Goal: Task Accomplishment & Management: Manage account settings

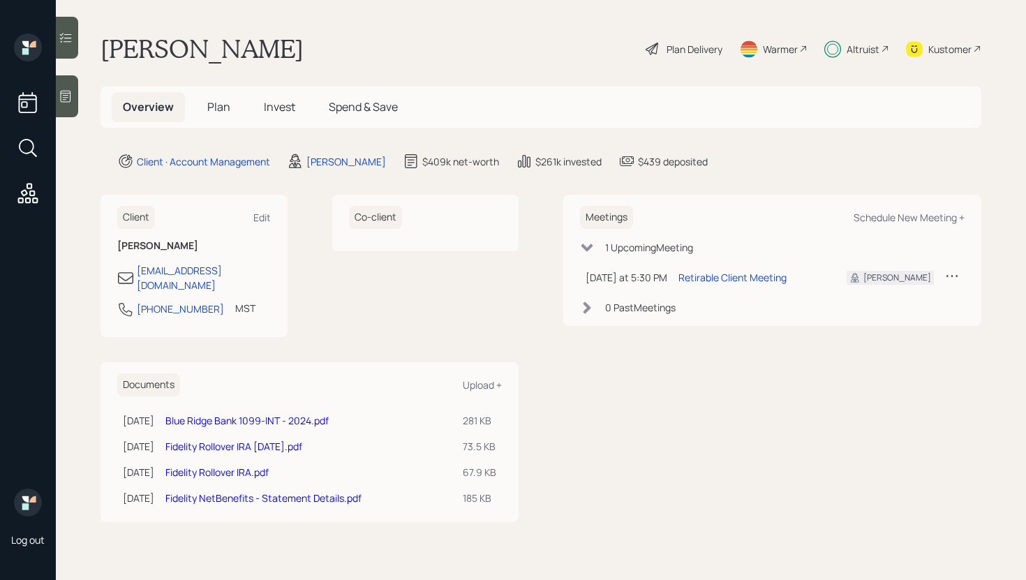
click at [73, 49] on div at bounding box center [67, 38] width 22 height 42
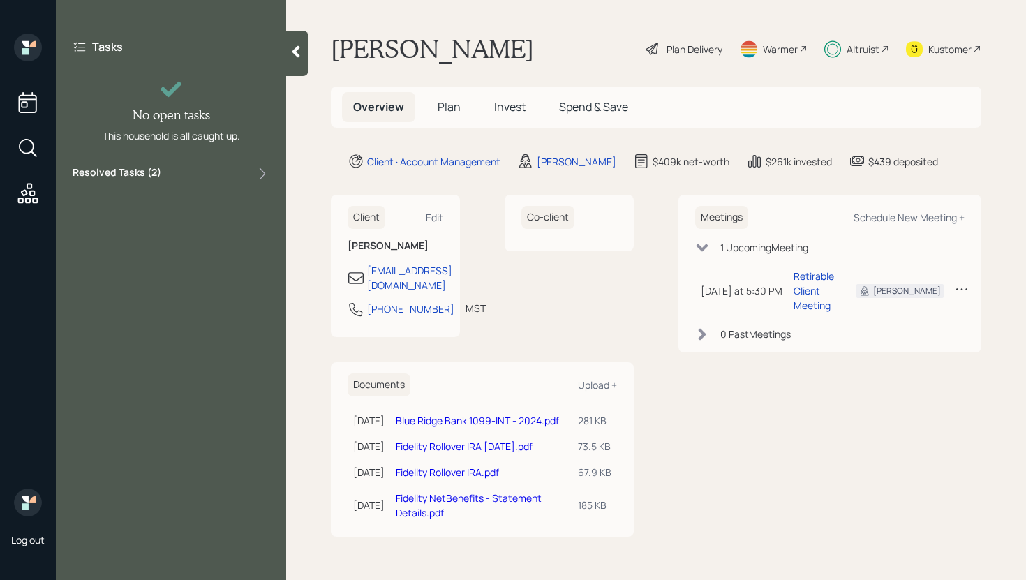
click at [207, 175] on div "Resolved Tasks ( 2 )" at bounding box center [171, 173] width 197 height 17
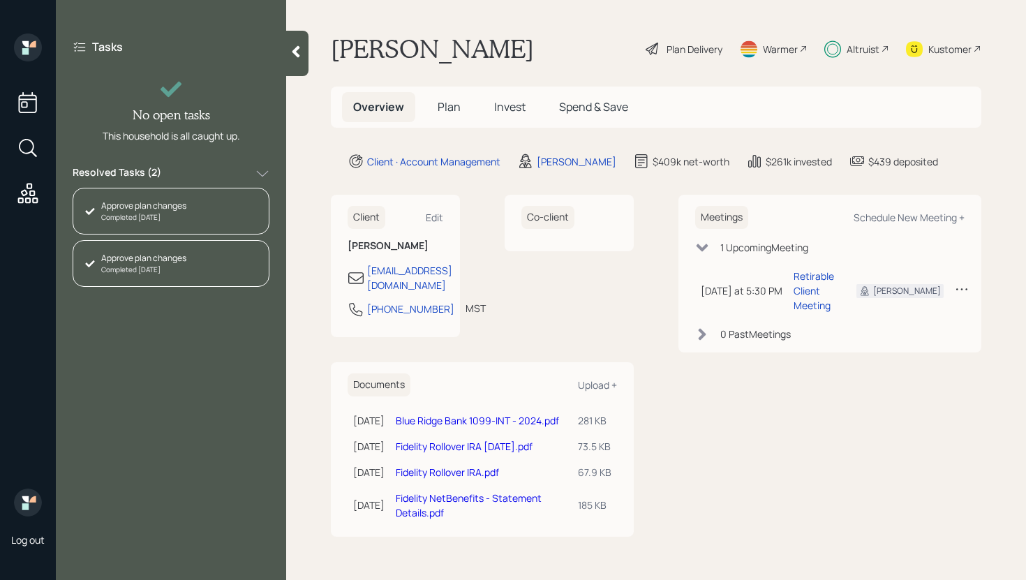
click at [299, 53] on icon at bounding box center [296, 52] width 14 height 14
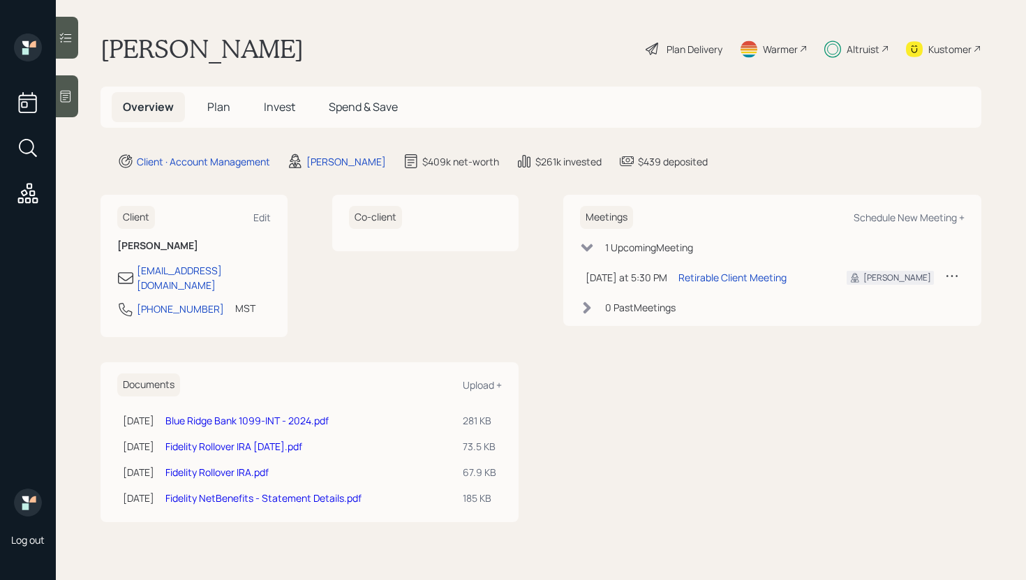
click at [283, 100] on span "Invest" at bounding box center [279, 106] width 31 height 15
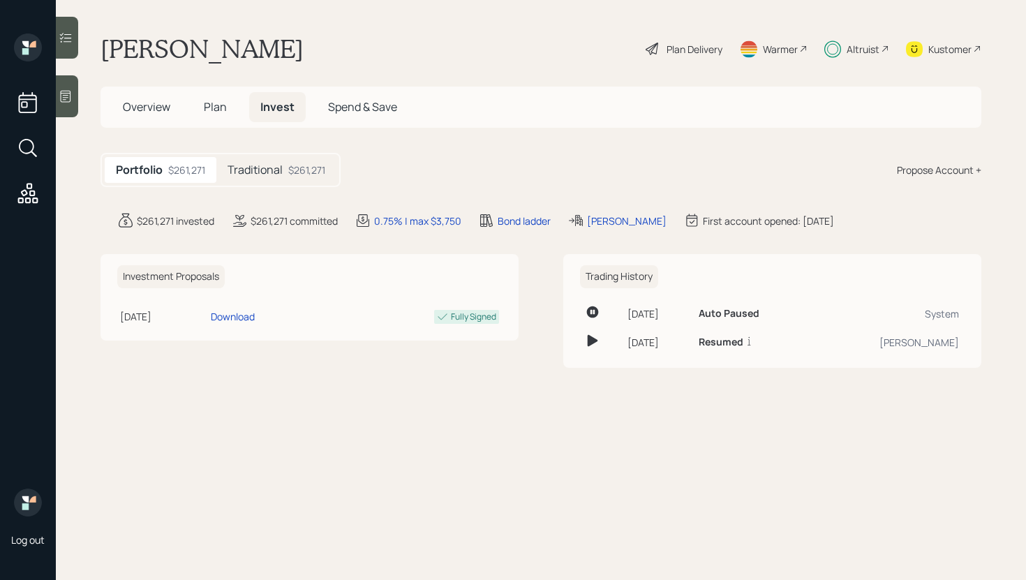
click at [290, 174] on div "$261,271" at bounding box center [306, 170] width 37 height 15
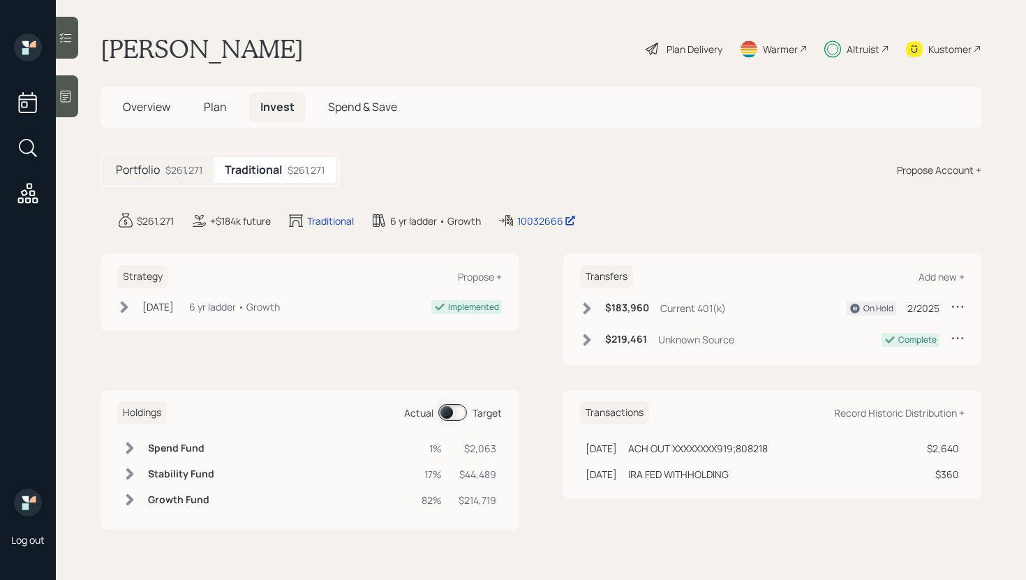
click at [444, 413] on span at bounding box center [452, 412] width 29 height 17
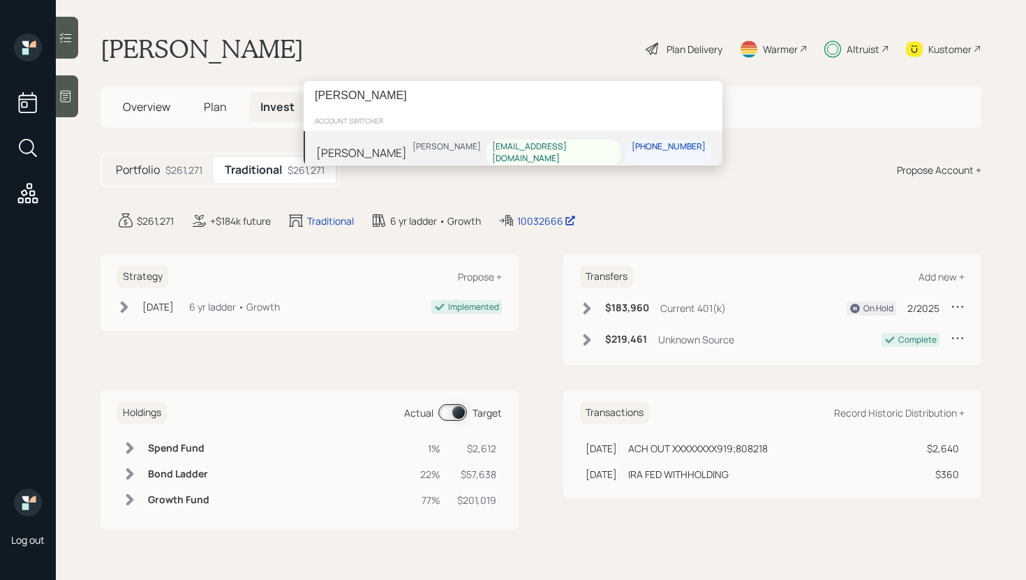
type input "[PERSON_NAME]"
click at [364, 144] on div "[PERSON_NAME]" at bounding box center [361, 152] width 91 height 17
